Goal: Find specific page/section: Find specific page/section

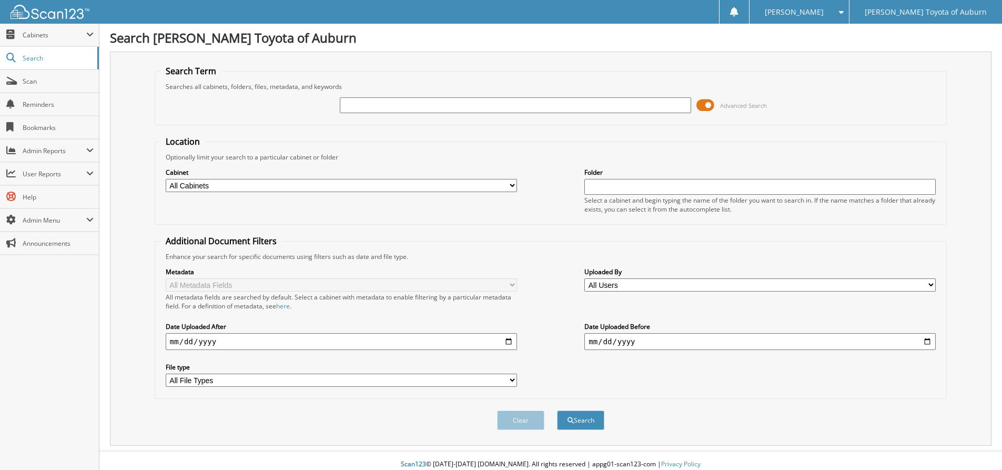
click at [354, 105] on input "text" at bounding box center [515, 105] width 351 height 16
type input "61269"
click at [557, 410] on button "Search" at bounding box center [580, 419] width 47 height 19
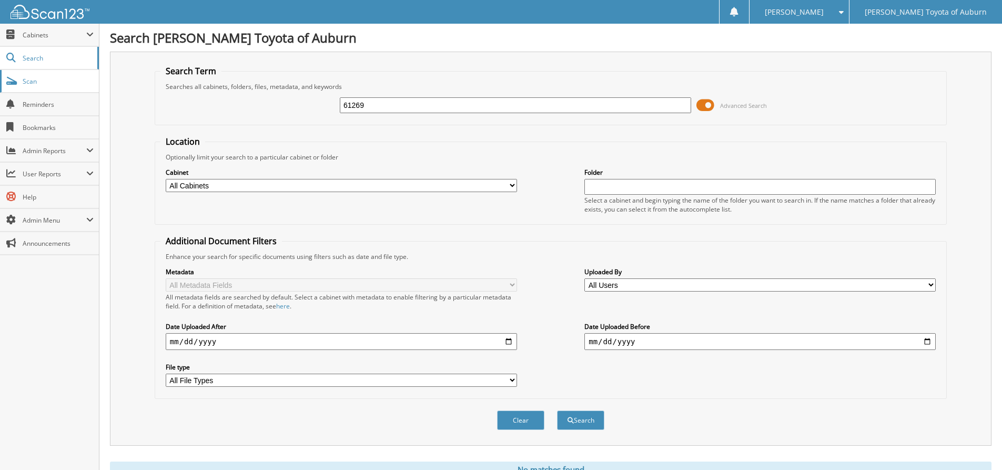
click at [49, 82] on span "Scan" at bounding box center [58, 81] width 71 height 9
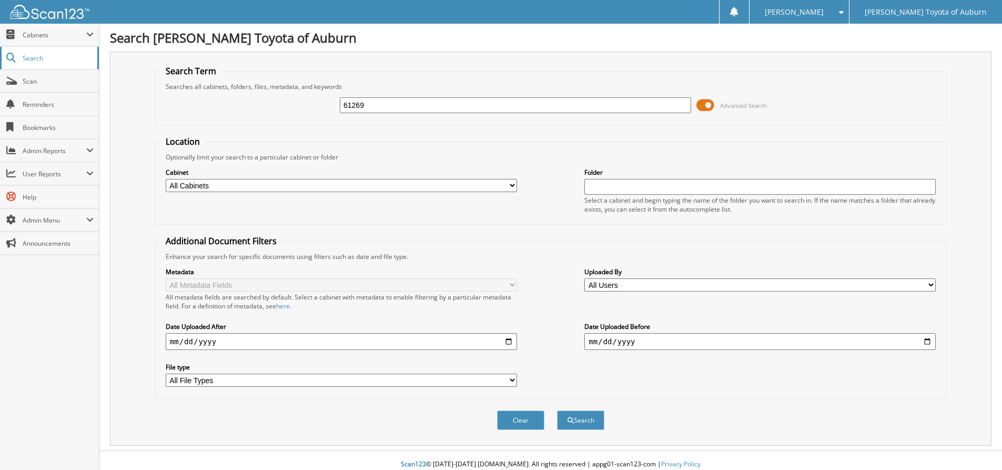
type input "61269"
click at [557, 410] on button "Search" at bounding box center [580, 419] width 47 height 19
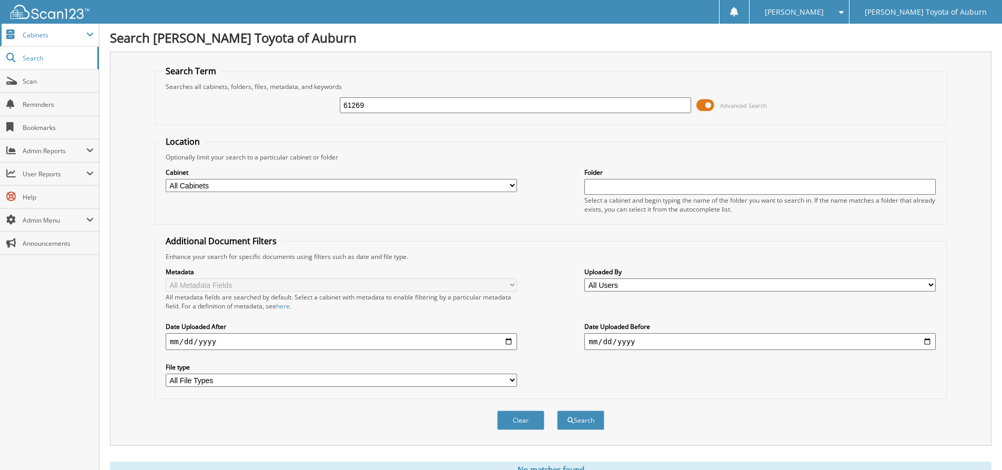
click at [52, 35] on span "Cabinets" at bounding box center [55, 35] width 64 height 9
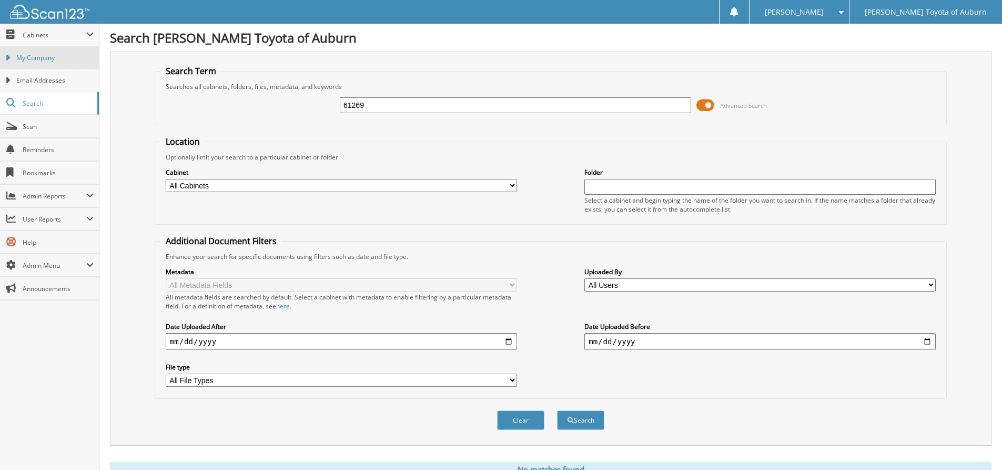
click at [36, 56] on span "My Company" at bounding box center [54, 57] width 77 height 9
